Goal: Information Seeking & Learning: Learn about a topic

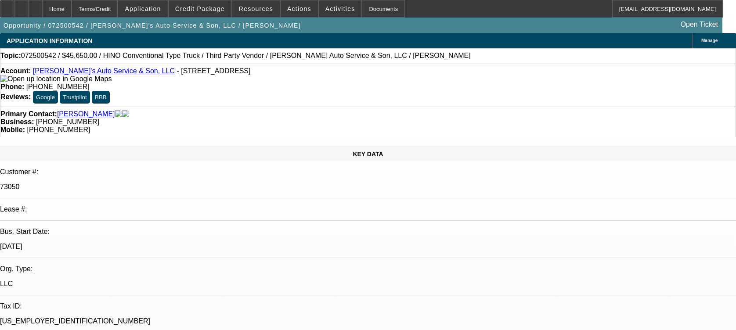
select select "0"
select select "0.1"
select select "4"
select select "0"
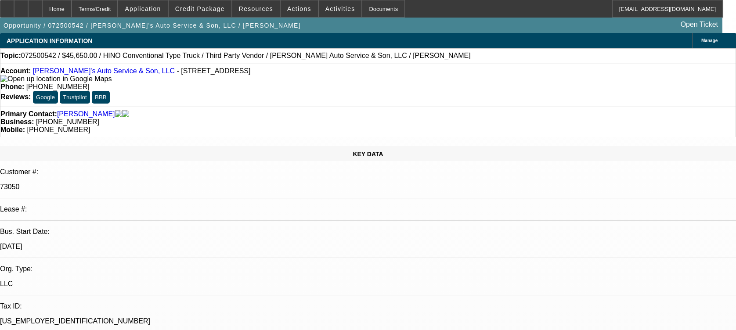
select select "0"
select select "6"
select select "0"
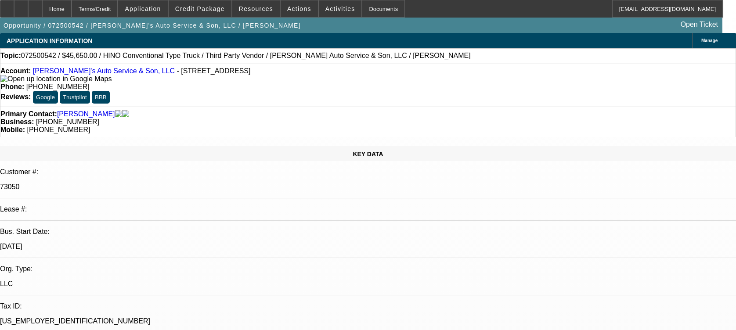
select select "0"
select select "6"
select select "0"
select select "0.1"
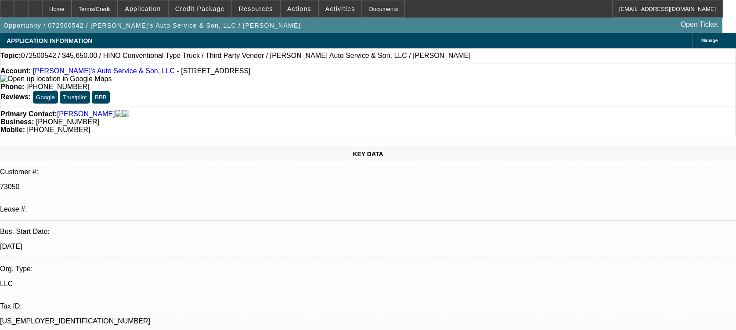
select select "4"
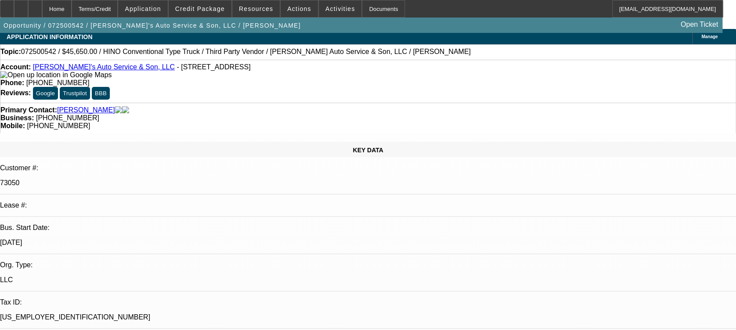
scroll to position [4, 0]
drag, startPoint x: 551, startPoint y: 83, endPoint x: 540, endPoint y: 83, distance: 11.4
